Goal: Find specific page/section: Find specific page/section

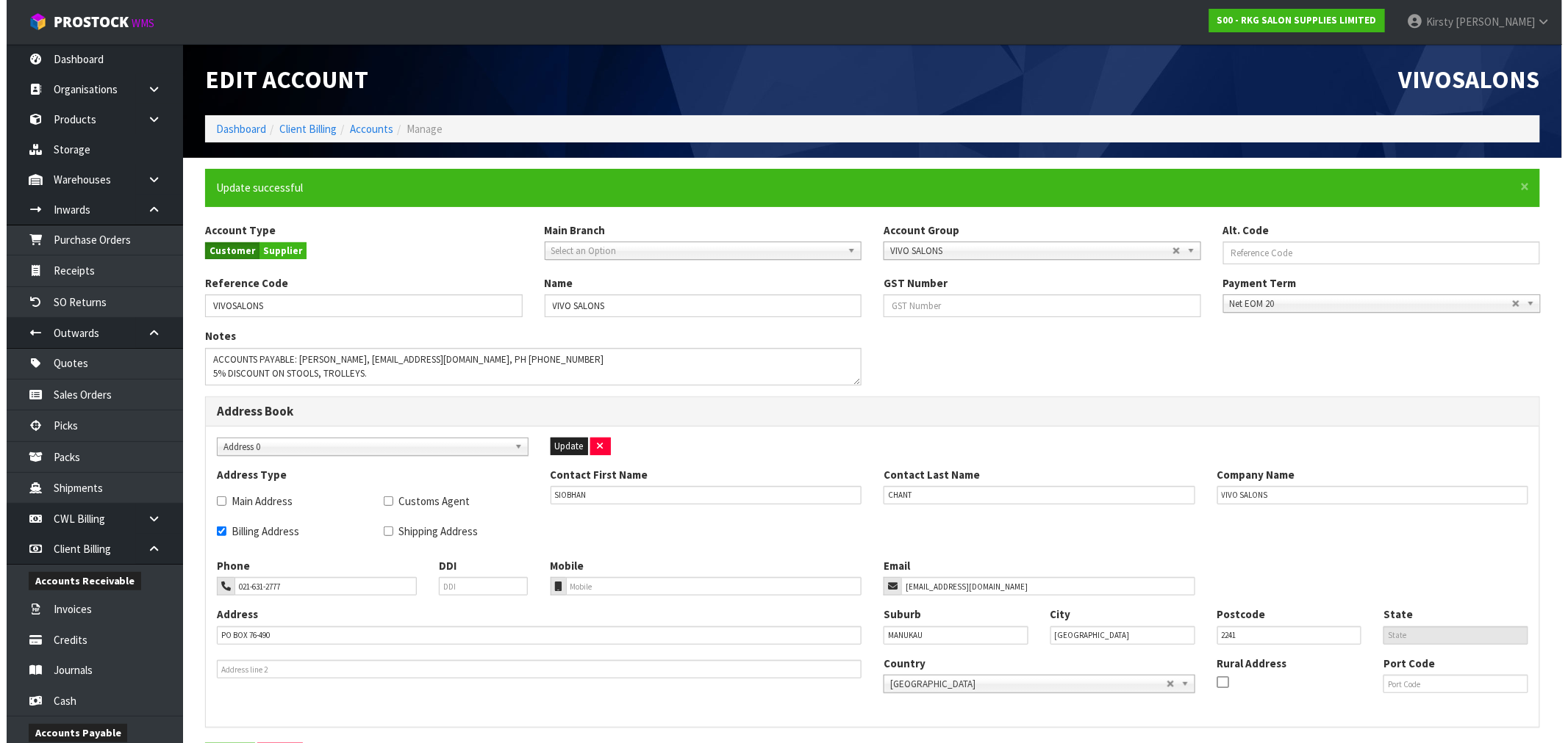
scroll to position [401, 0]
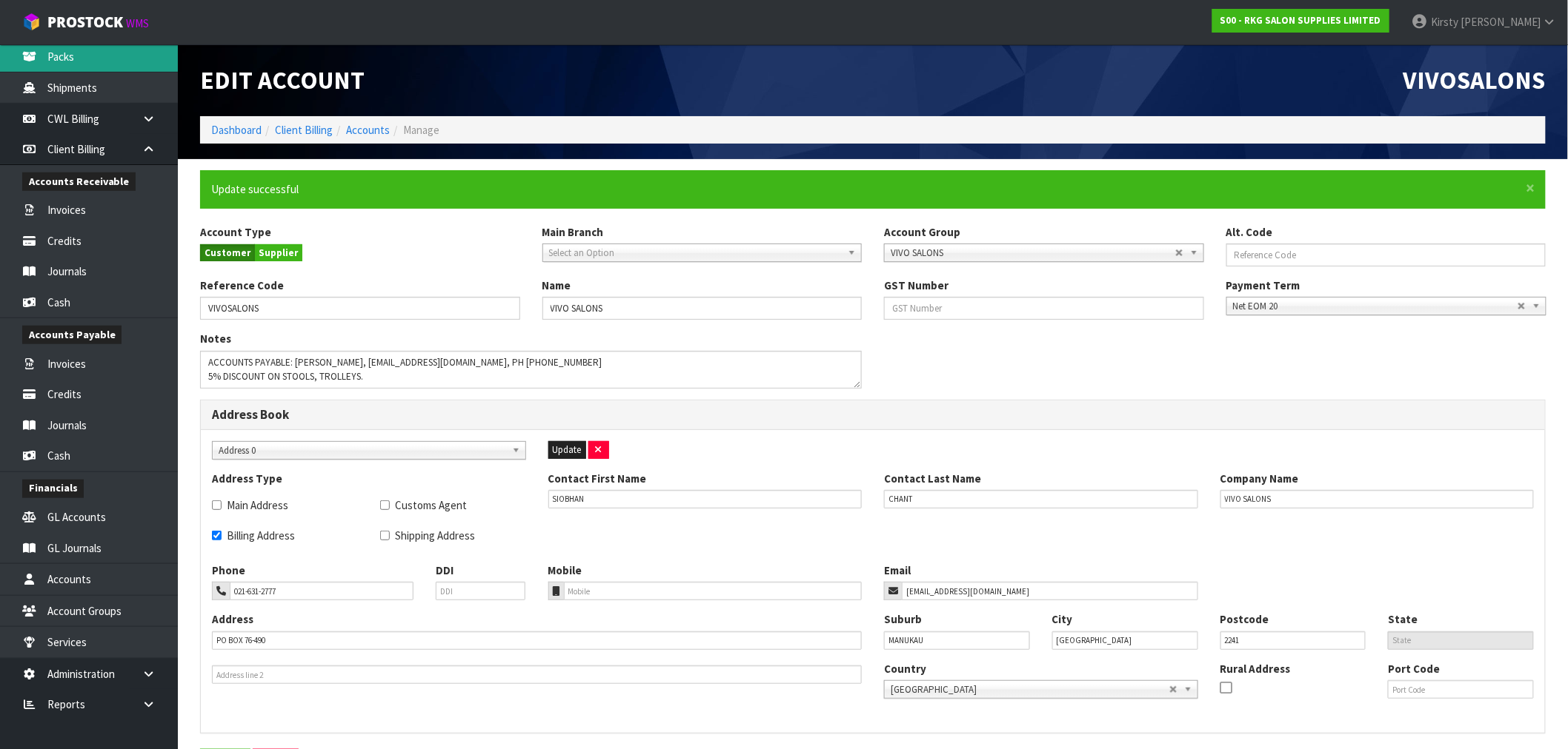
click at [69, 57] on link "Packs" at bounding box center [89, 56] width 177 height 30
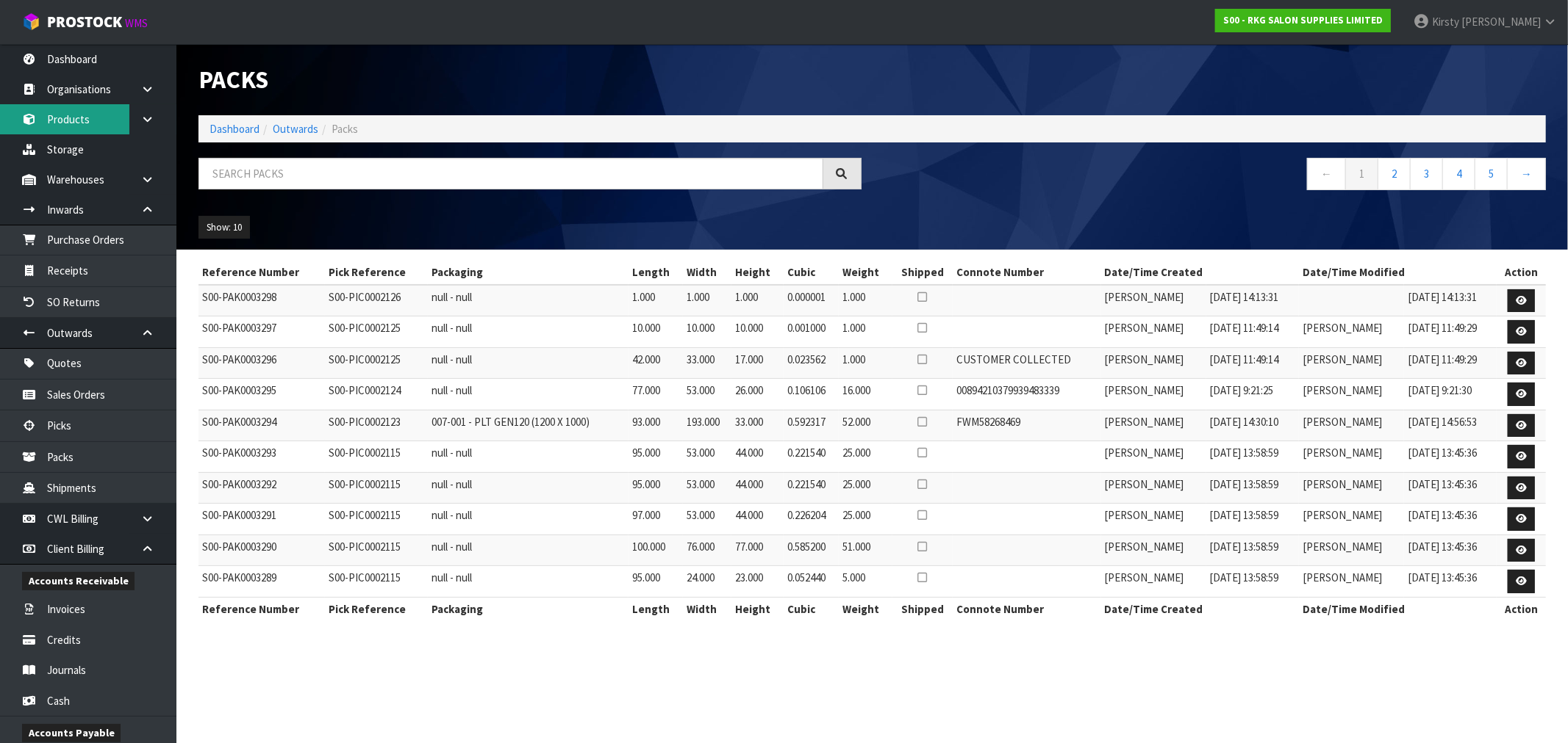
click at [84, 118] on link "Products" at bounding box center [88, 119] width 176 height 30
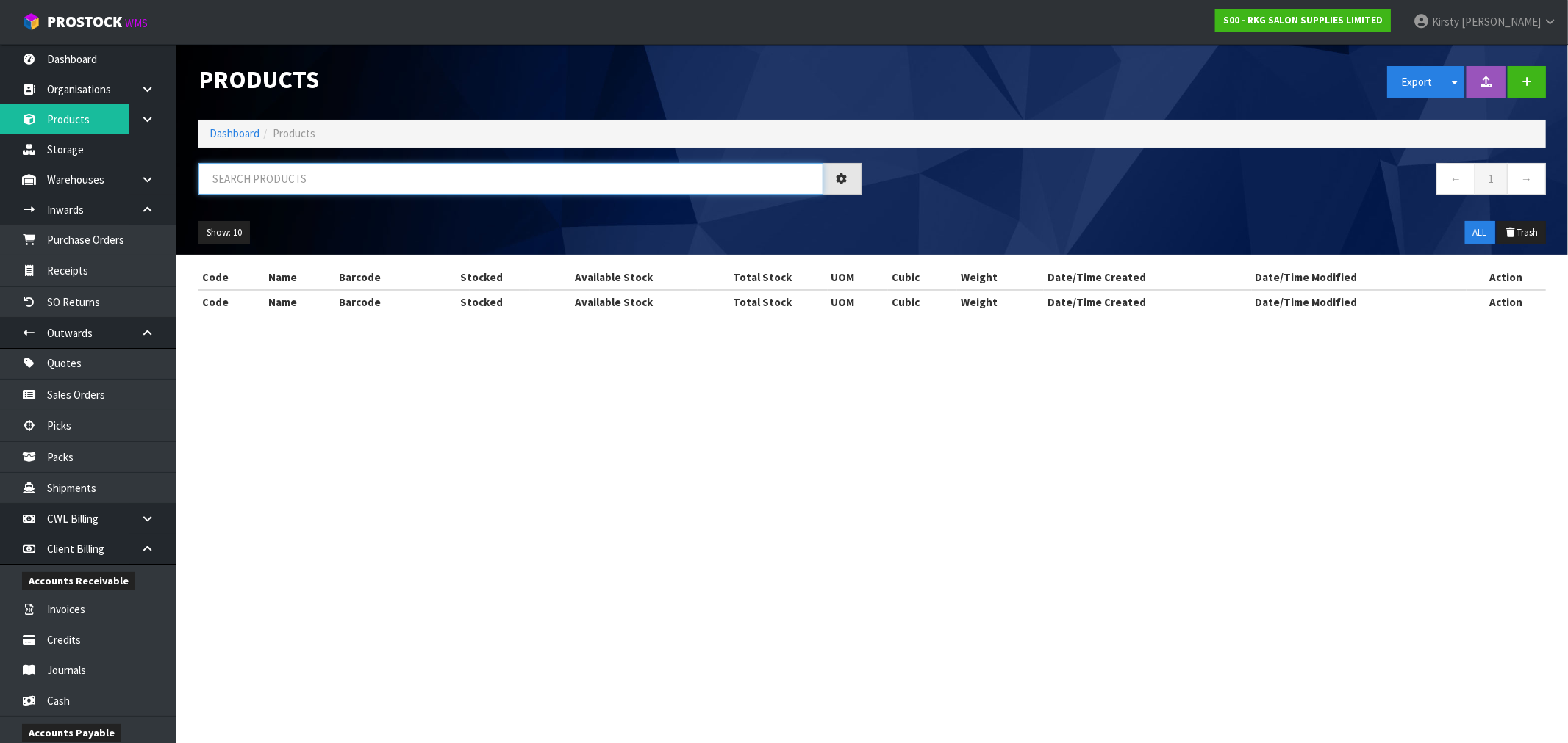
click at [258, 180] on input "text" at bounding box center [510, 179] width 624 height 32
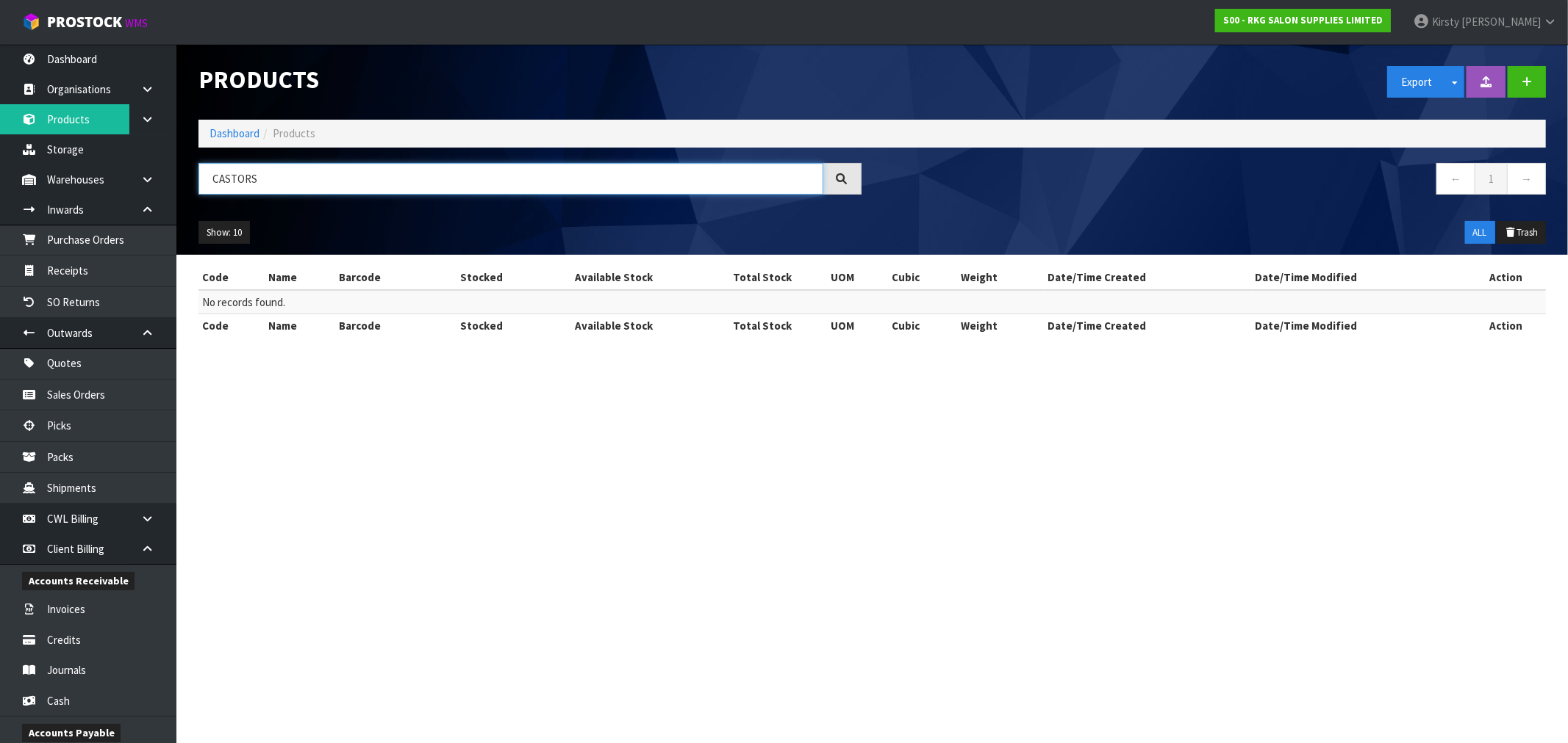
drag, startPoint x: 277, startPoint y: 180, endPoint x: 167, endPoint y: 196, distance: 111.2
click at [167, 196] on body "Toggle navigation ProStock WMS S00 - RKG SALON SUPPLIES LIMITED [PERSON_NAME] L…" at bounding box center [784, 371] width 1568 height 743
type input "CASTORS"
click at [136, 206] on link at bounding box center [153, 209] width 47 height 30
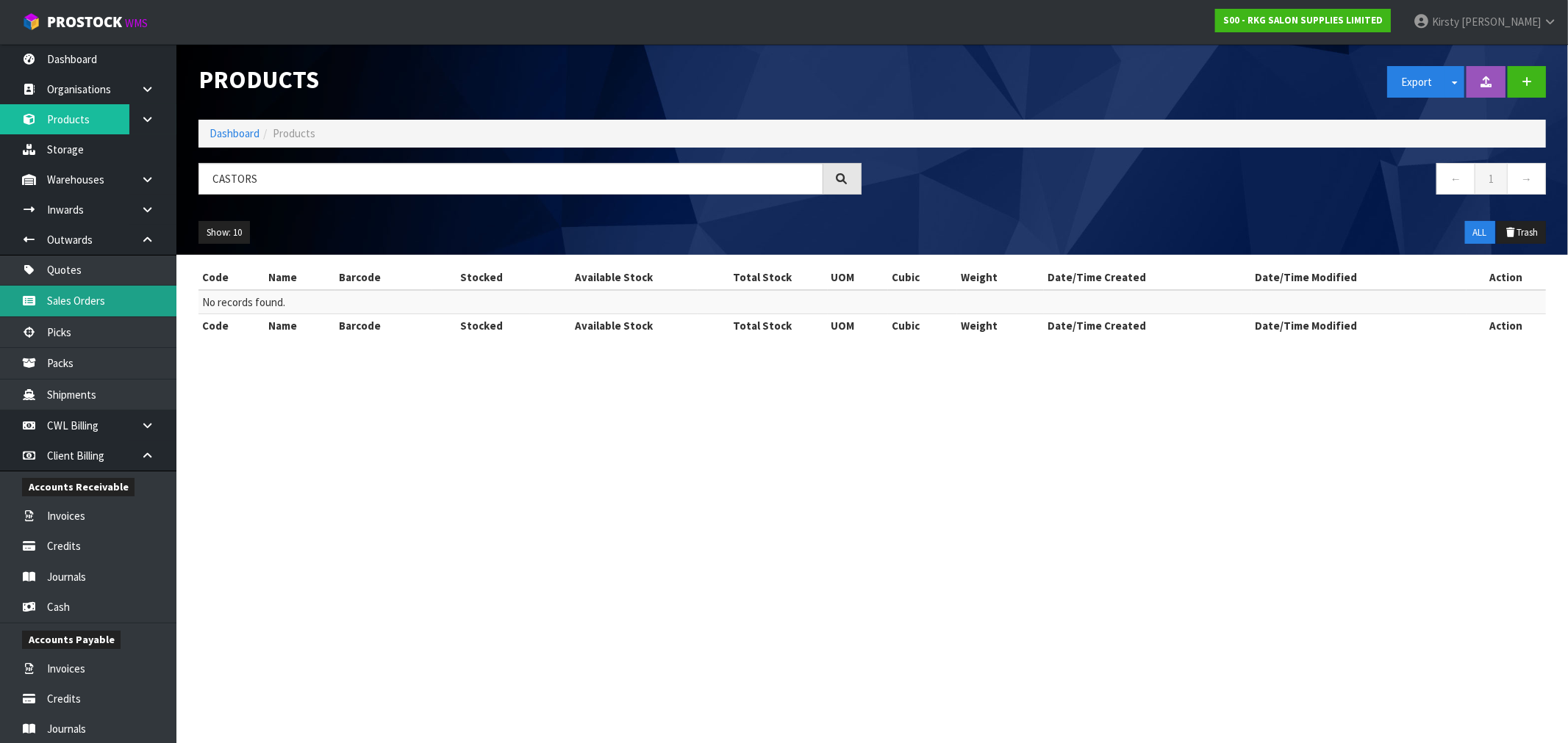
click at [66, 296] on link "Sales Orders" at bounding box center [88, 300] width 176 height 30
